Goal: Task Accomplishment & Management: Complete application form

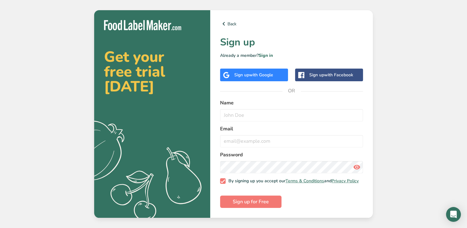
click at [268, 82] on div "Back Sign up Already a member? Sign in Sign up with Google Sign up with Faceboo…" at bounding box center [291, 113] width 163 height 207
click at [268, 78] on div "Sign up with Google" at bounding box center [254, 74] width 68 height 13
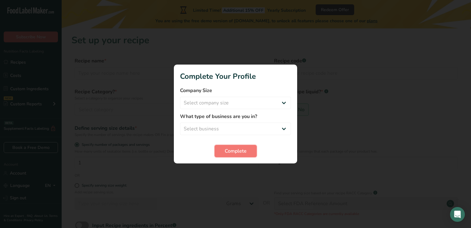
click at [244, 147] on span "Complete" at bounding box center [236, 150] width 22 height 7
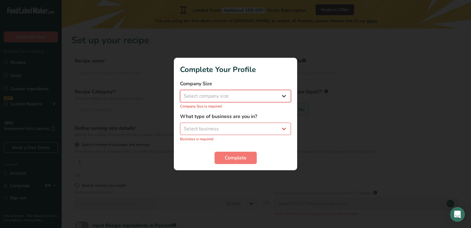
click at [227, 94] on select "Select company size Fewer than 10 Employees 10 to 50 Employees 51 to 500 Employ…" at bounding box center [235, 96] width 111 height 12
select select "1"
click at [180, 93] on select "Select company size Fewer than 10 Employees 10 to 50 Employees 51 to 500 Employ…" at bounding box center [235, 96] width 111 height 12
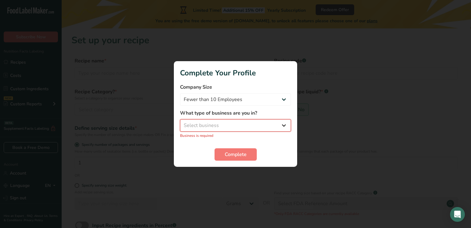
click at [230, 120] on select "Select business Packaged Food Manufacturer Restaurant & Cafe Bakery Meal Plans …" at bounding box center [235, 125] width 111 height 12
select select "8"
click at [180, 122] on select "Select business Packaged Food Manufacturer Restaurant & Cafe Bakery Meal Plans …" at bounding box center [235, 125] width 111 height 12
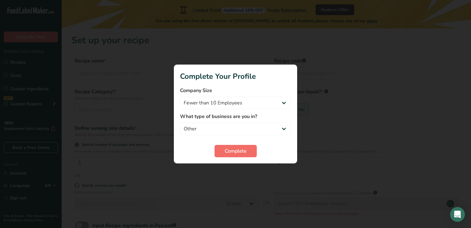
drag, startPoint x: 230, startPoint y: 161, endPoint x: 229, endPoint y: 154, distance: 7.5
click at [229, 158] on section "Complete Your Profile Company Size Fewer than 10 Employees 10 to 50 Employees 5…" at bounding box center [235, 113] width 123 height 99
click at [229, 154] on span "Complete" at bounding box center [236, 150] width 22 height 7
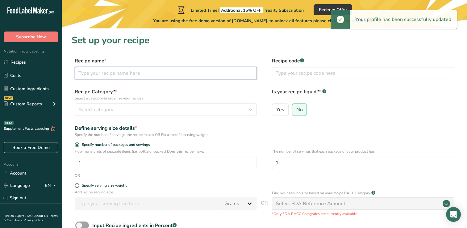
click at [126, 73] on input "text" at bounding box center [166, 73] width 182 height 12
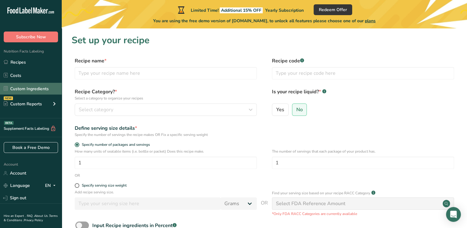
click at [52, 88] on link "Custom Ingredients" at bounding box center [31, 89] width 62 height 12
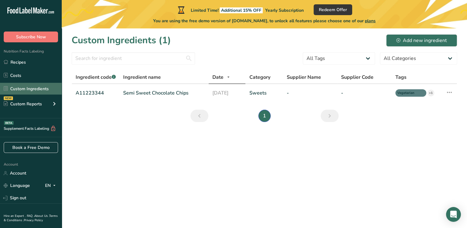
click at [42, 93] on link "Custom Ingredients" at bounding box center [31, 89] width 62 height 12
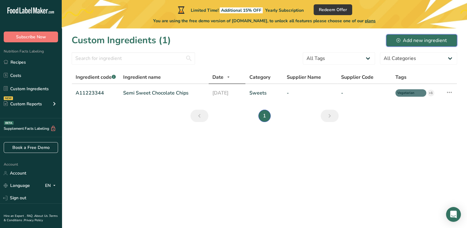
click at [408, 44] on button "Add new ingredient" at bounding box center [421, 40] width 71 height 12
